Goal: Answer question/provide support

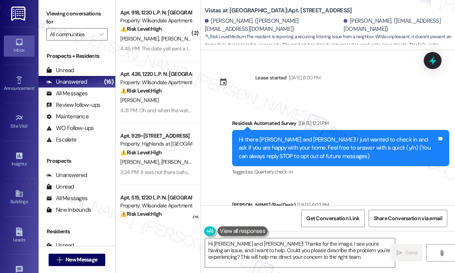
scroll to position [1652, 0]
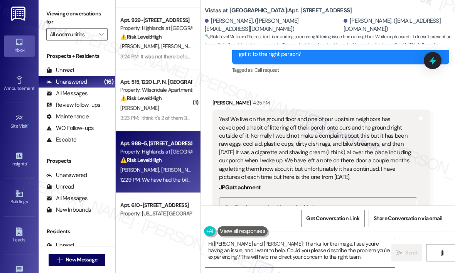
click at [148, 172] on span "[PERSON_NAME]" at bounding box center [140, 169] width 41 height 7
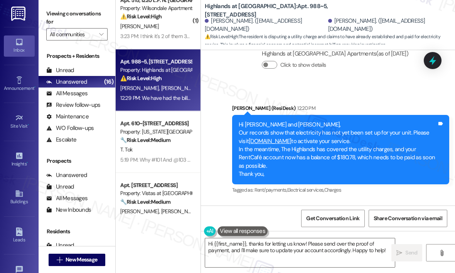
scroll to position [193, 0]
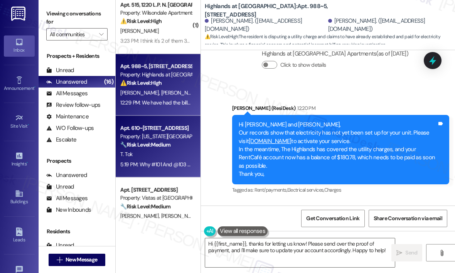
click at [158, 151] on div "T. Tok" at bounding box center [155, 154] width 73 height 10
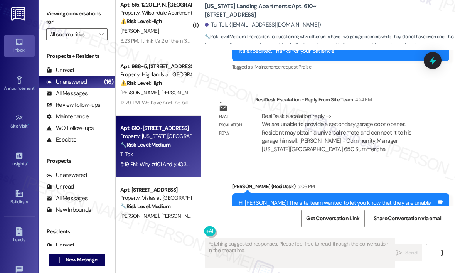
scroll to position [9017, 0]
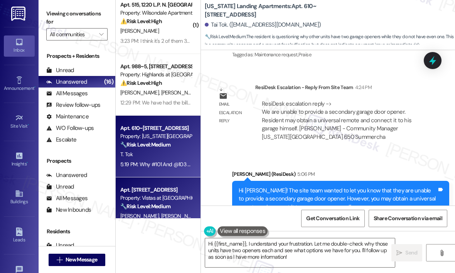
click at [167, 198] on div "Property: Vistas at [GEOGRAPHIC_DATA]" at bounding box center [155, 198] width 71 height 8
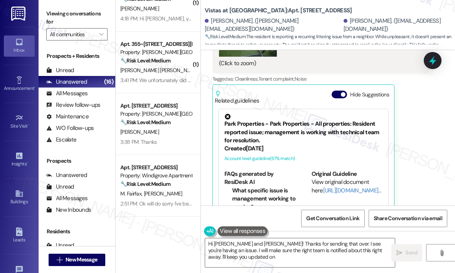
scroll to position [462, 0]
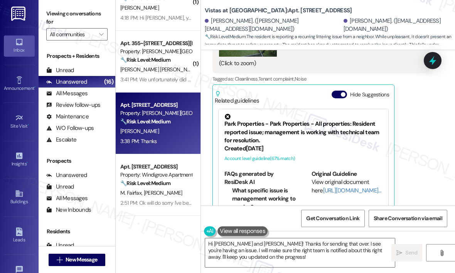
click at [133, 140] on div "3:38 PM: Thanks 3:38 PM: Thanks" at bounding box center [138, 141] width 37 height 7
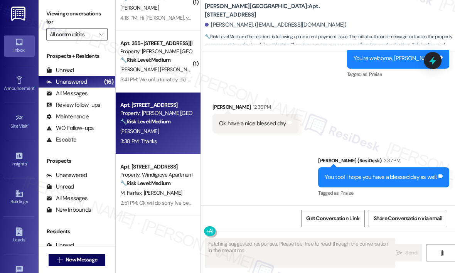
scroll to position [9956, 0]
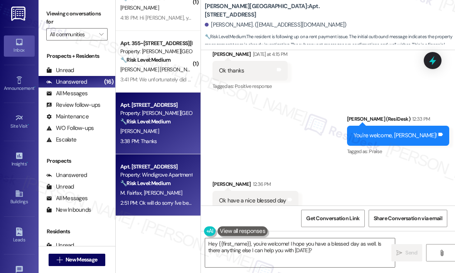
click at [137, 183] on strong "🔧 Risk Level: Medium" at bounding box center [145, 183] width 50 height 7
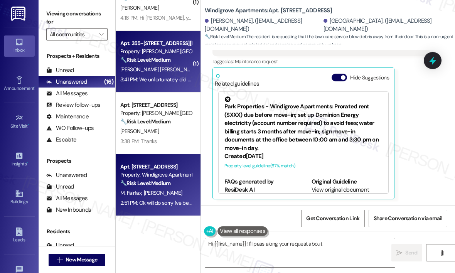
scroll to position [539, 0]
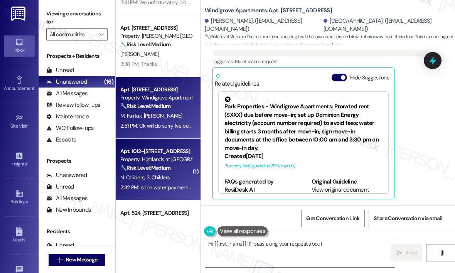
click at [134, 188] on div "2:32 PM: Is the water payment through the same portal as rent or somewhere else…" at bounding box center [213, 187] width 186 height 7
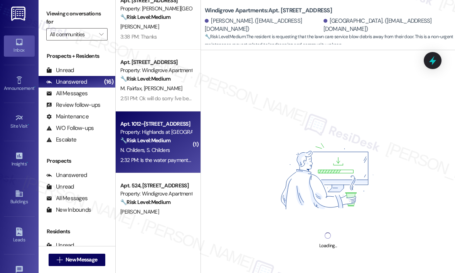
scroll to position [655, 0]
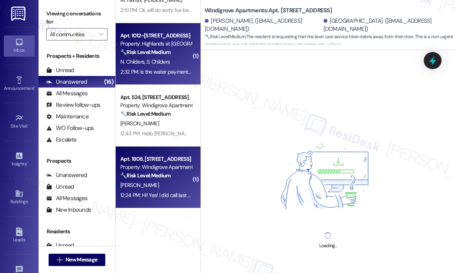
click at [143, 169] on div "Property: Windigrove Apartments" at bounding box center [155, 167] width 71 height 8
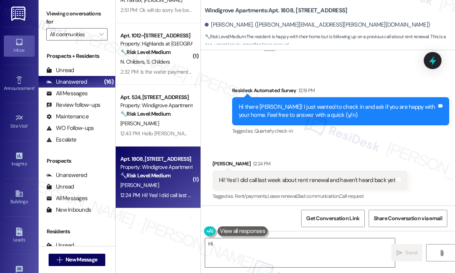
scroll to position [220, 0]
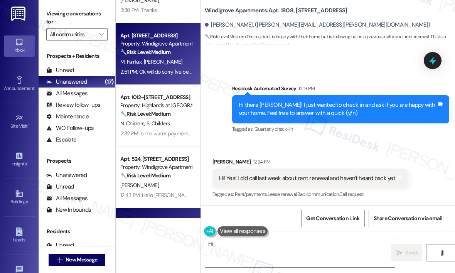
click at [145, 24] on div "Apt. [STREET_ADDRESS] Property: Windigrove Apartments 🔧 Risk Level: Medium The …" at bounding box center [158, 54] width 85 height 62
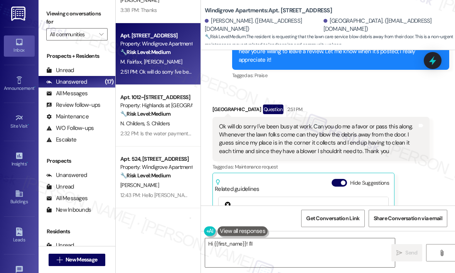
scroll to position [680, 0]
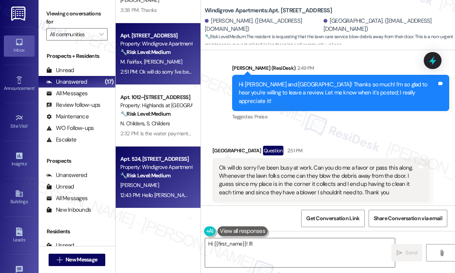
click at [160, 153] on div "Apt. 524, [STREET_ADDRESS] Property: Windigrove Apartments 🔧 Risk Level: Medium…" at bounding box center [158, 177] width 85 height 62
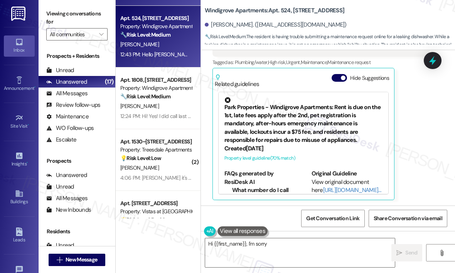
scroll to position [809, 0]
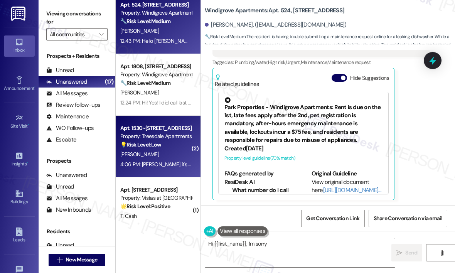
click at [142, 127] on div "Apt. 1530~[STREET_ADDRESS]" at bounding box center [155, 128] width 71 height 8
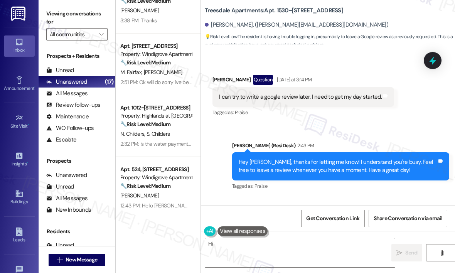
scroll to position [521, 0]
